Goal: Information Seeking & Learning: Learn about a topic

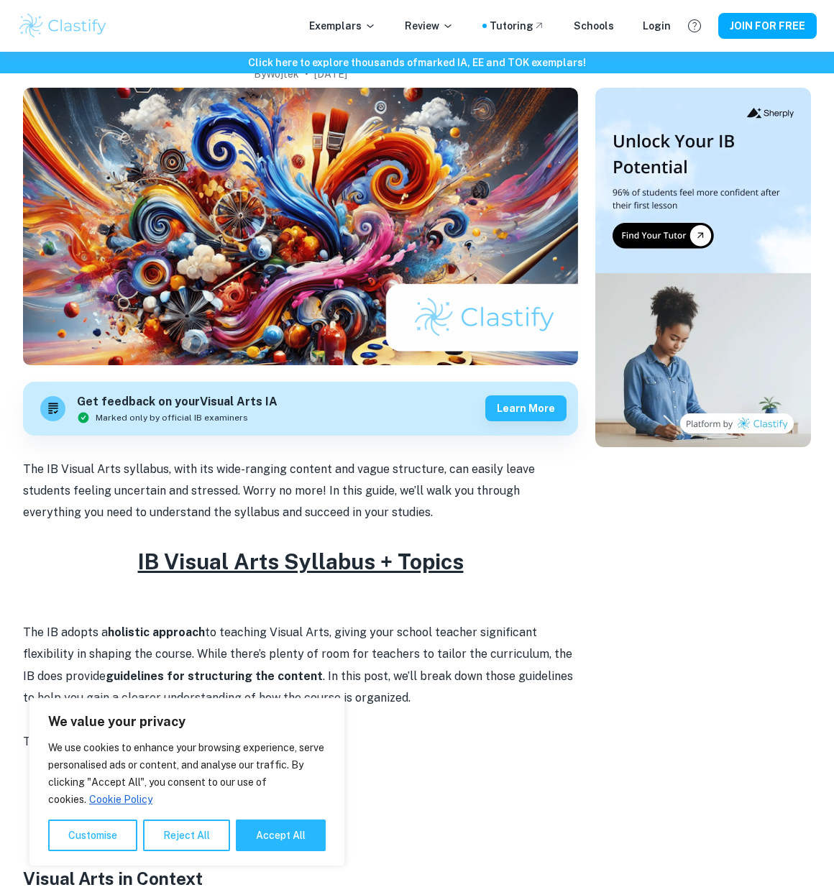
scroll to position [327, 0]
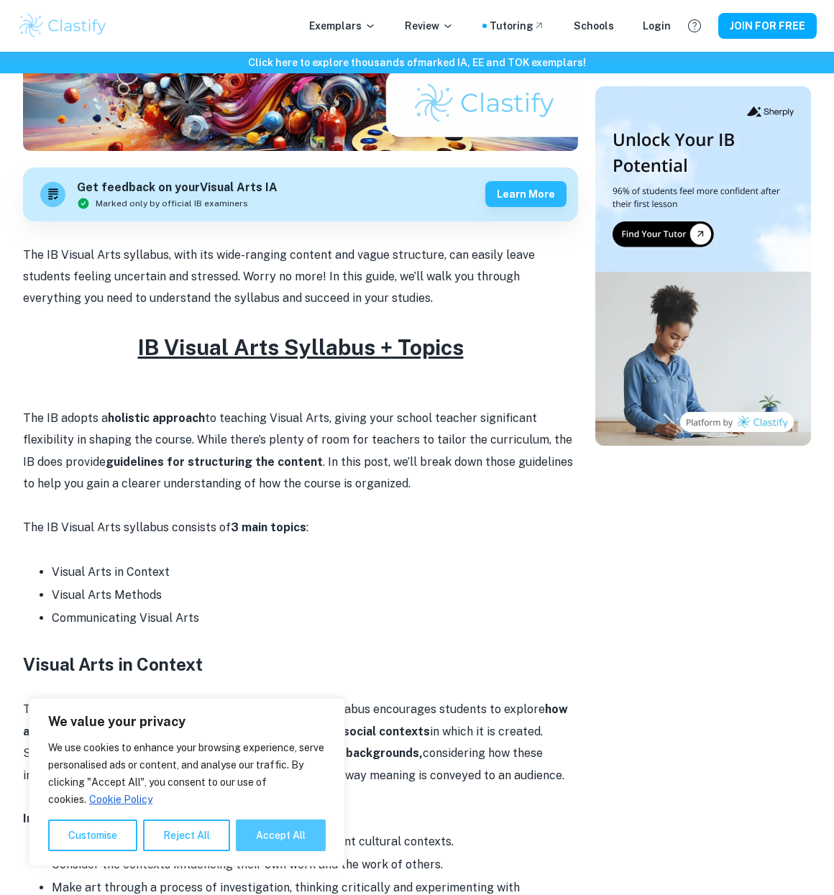
click at [294, 840] on button "Accept All" at bounding box center [281, 835] width 90 height 32
checkbox input "true"
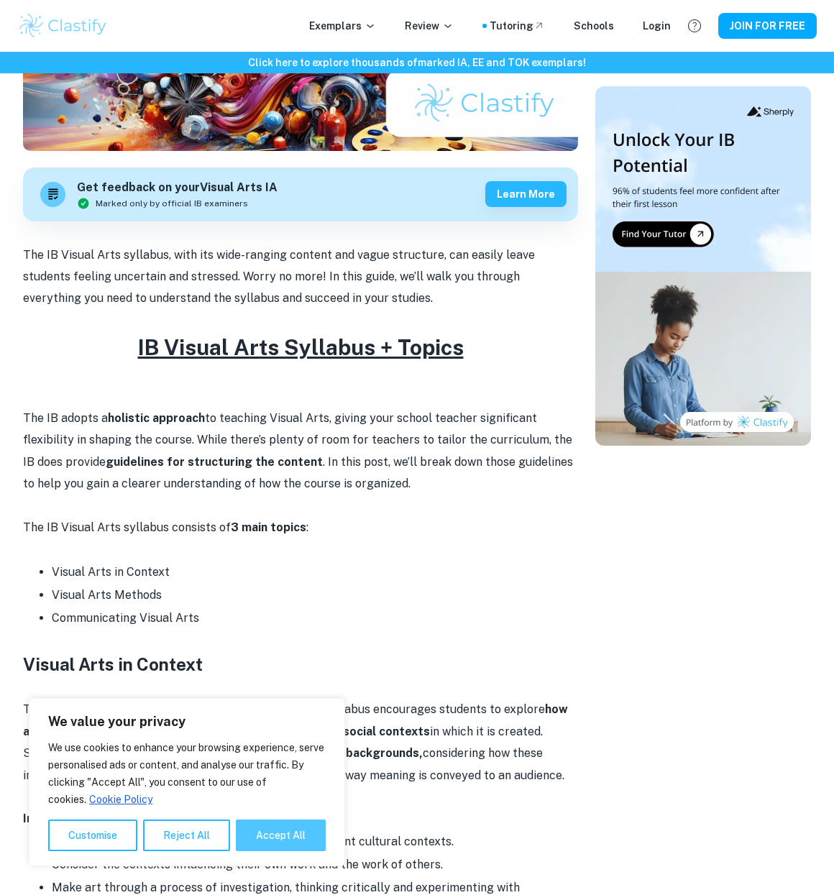
checkbox input "true"
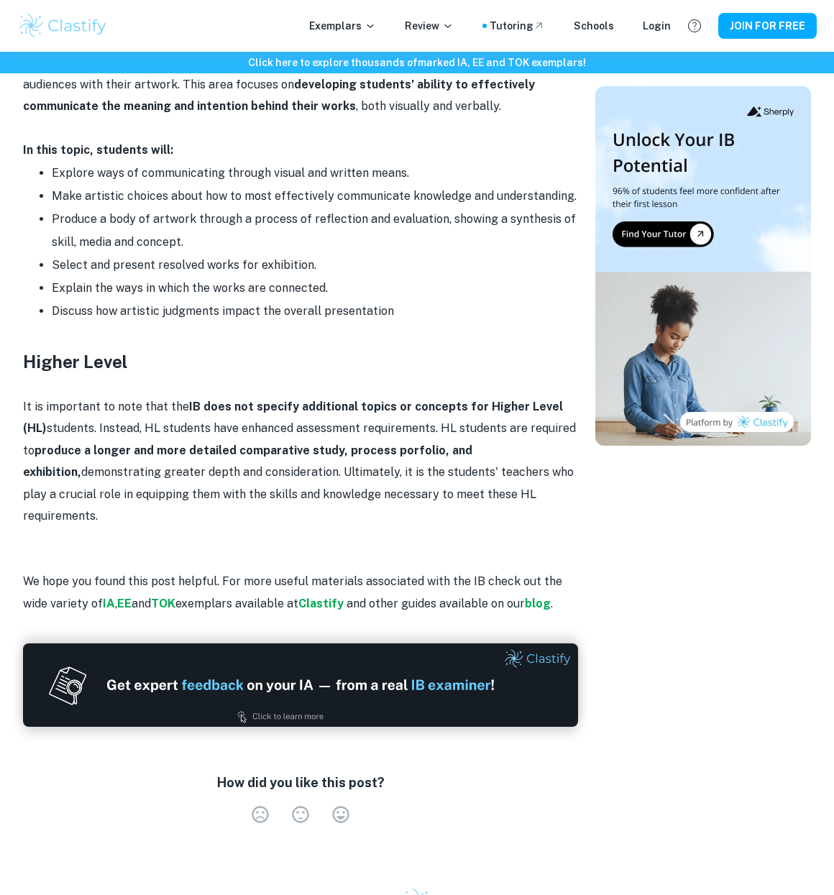
scroll to position [1752, 0]
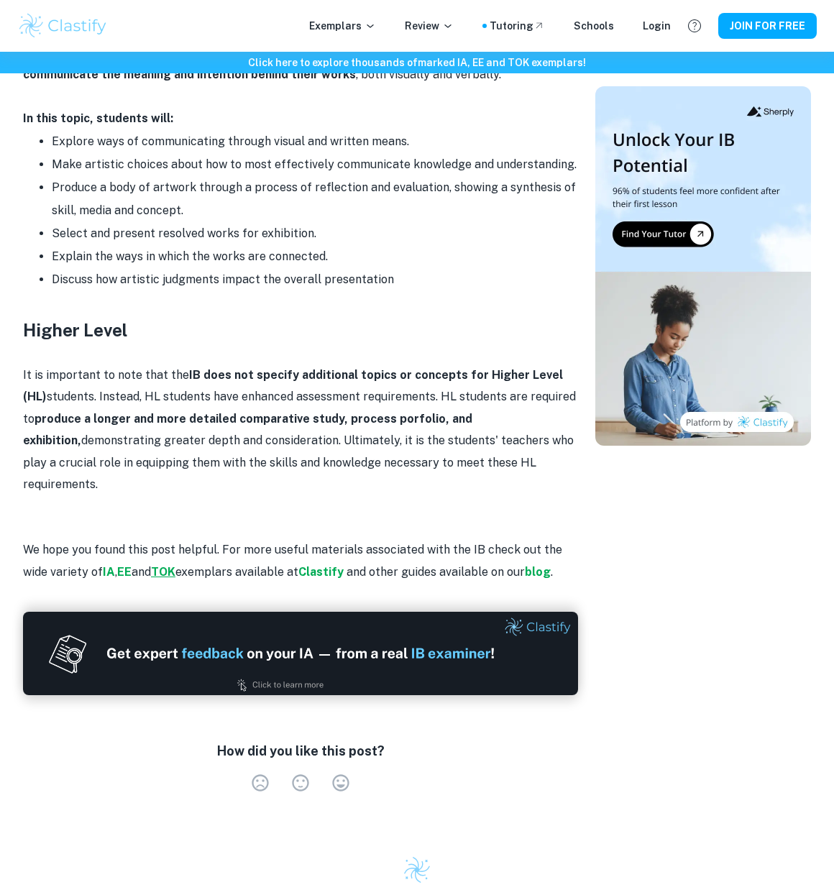
click at [173, 565] on strong "TOK" at bounding box center [163, 572] width 24 height 14
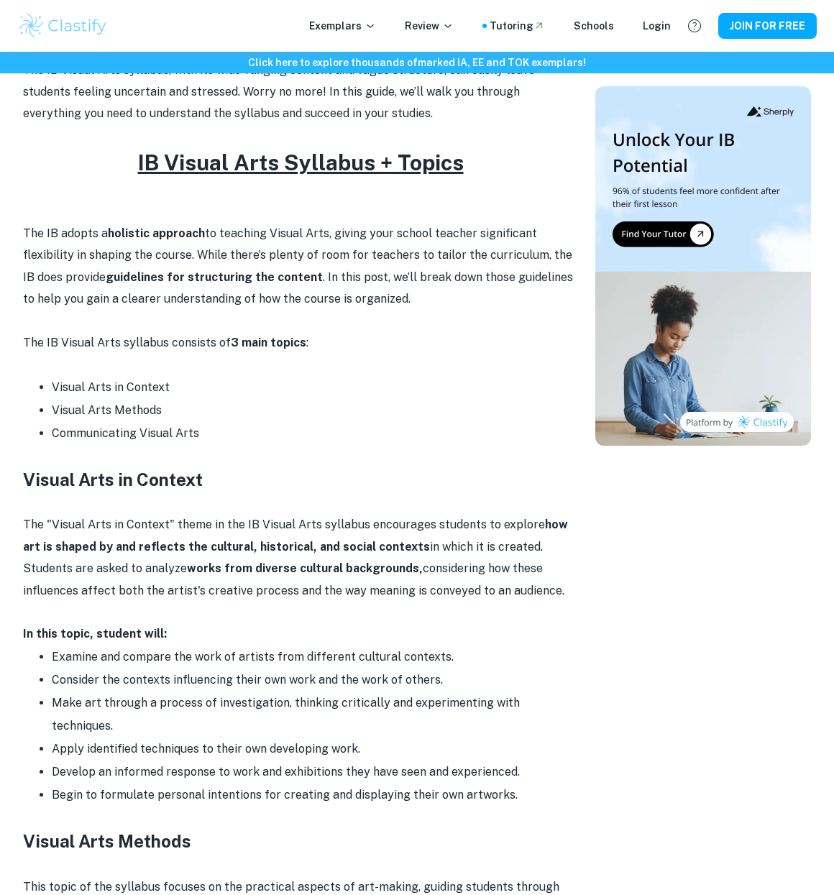
scroll to position [571, 0]
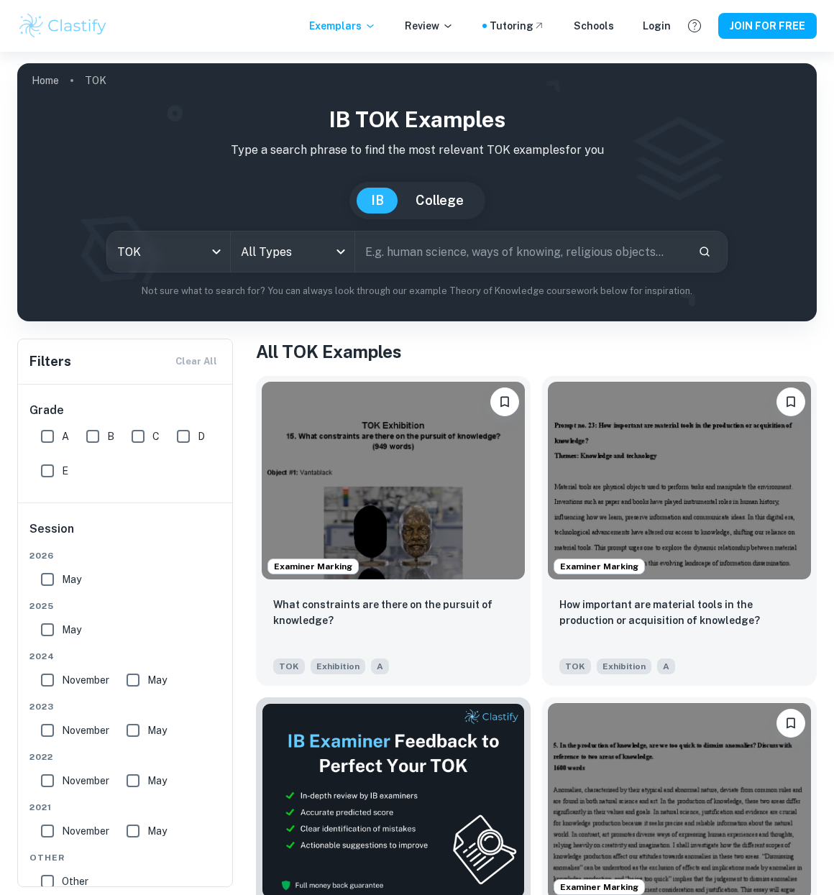
click at [435, 255] on input "text" at bounding box center [520, 251] width 331 height 40
type input "Visual Art"
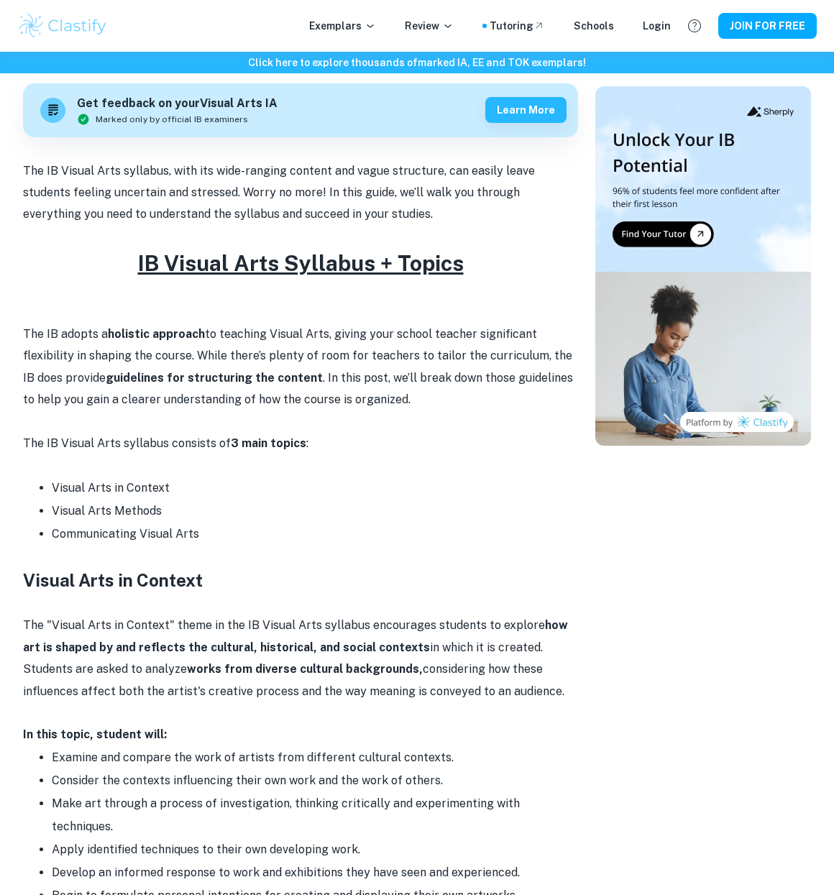
scroll to position [412, 0]
click at [349, 265] on u "IB Visual Arts Syllabus + Topics" at bounding box center [301, 262] width 326 height 26
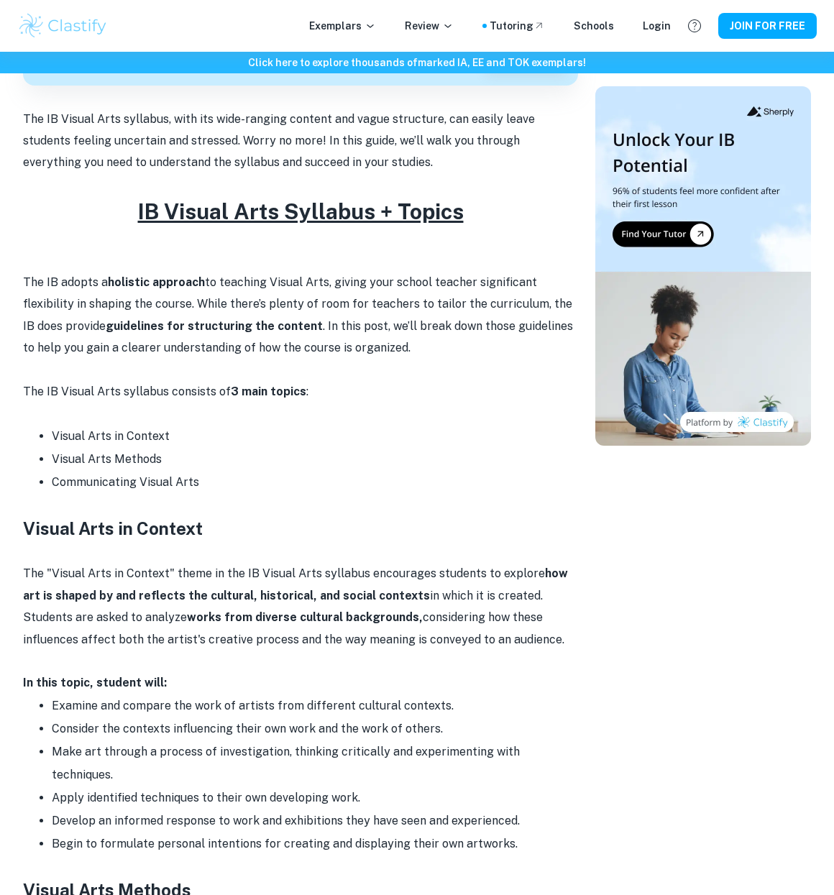
scroll to position [0, 0]
